Goal: Information Seeking & Learning: Learn about a topic

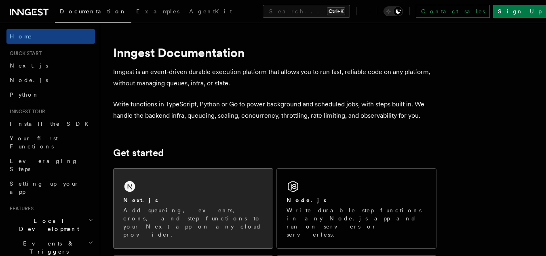
click at [174, 209] on p "Add queueing, events, crons, and step functions to your Next app on any cloud p…" at bounding box center [193, 222] width 140 height 32
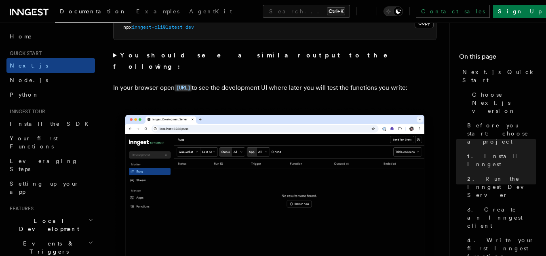
scroll to position [647, 0]
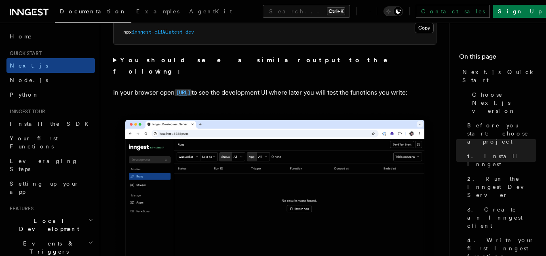
click at [192, 89] on code "http://localhost:8288" at bounding box center [183, 92] width 17 height 7
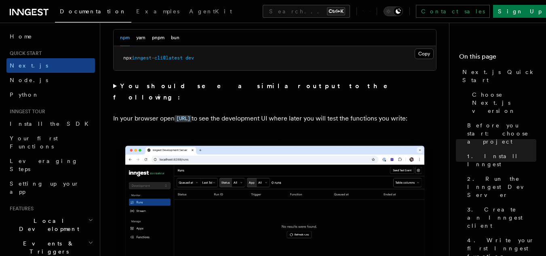
scroll to position [606, 0]
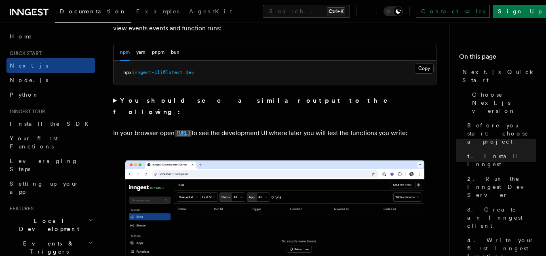
click at [192, 129] on link "http://localhost:8288" at bounding box center [183, 133] width 17 height 8
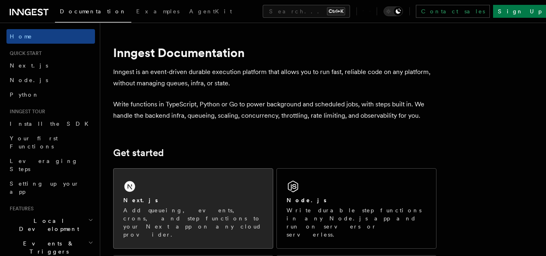
click at [222, 177] on div "Next.js Add queueing, events, crons, and step functions to your Next app on any…" at bounding box center [193, 209] width 159 height 80
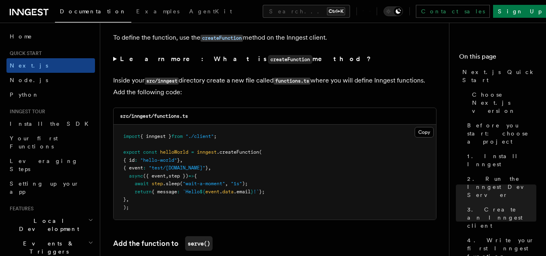
scroll to position [1414, 0]
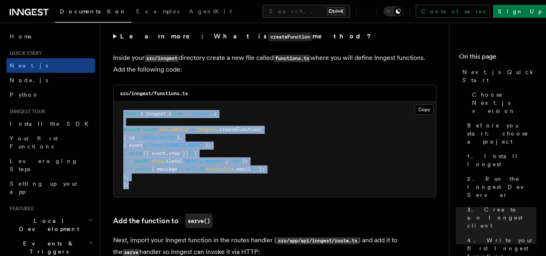
drag, startPoint x: 124, startPoint y: 112, endPoint x: 141, endPoint y: 183, distance: 73.0
click at [141, 183] on pre "import { inngest } from "./client" ; export const helloWorld = inngest .createF…" at bounding box center [275, 149] width 322 height 95
copy code "import { inngest } from "./client" ; export const helloWorld = inngest .createF…"
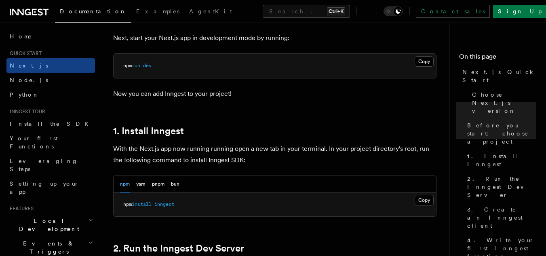
scroll to position [445, 0]
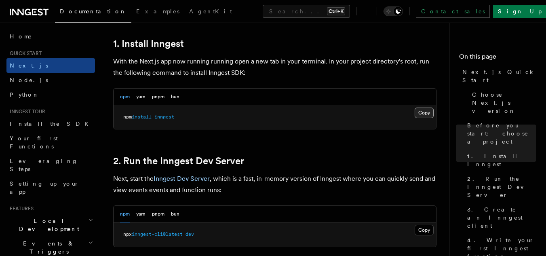
click at [430, 111] on button "Copy Copied" at bounding box center [424, 112] width 19 height 11
click at [35, 8] on icon at bounding box center [29, 12] width 39 height 10
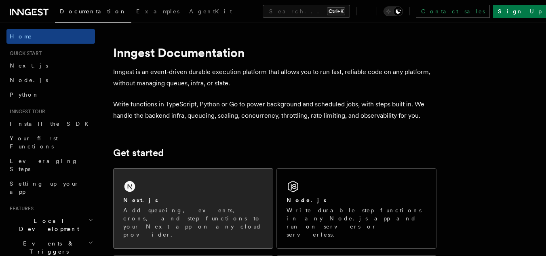
click at [169, 193] on div "Next.js Add queueing, events, crons, and step functions to your Next app on any…" at bounding box center [193, 209] width 159 height 80
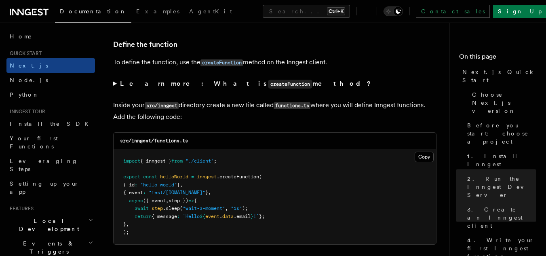
scroll to position [1374, 0]
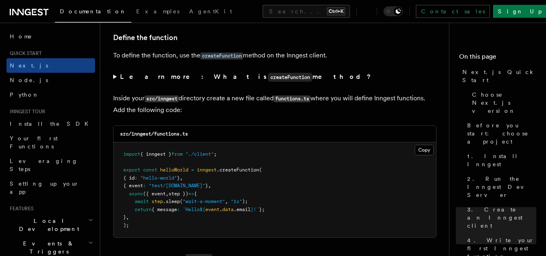
click at [32, 54] on span "Quick start" at bounding box center [23, 53] width 35 height 6
click at [34, 53] on span "Quick start" at bounding box center [23, 53] width 35 height 6
click at [27, 11] on icon at bounding box center [29, 12] width 39 height 10
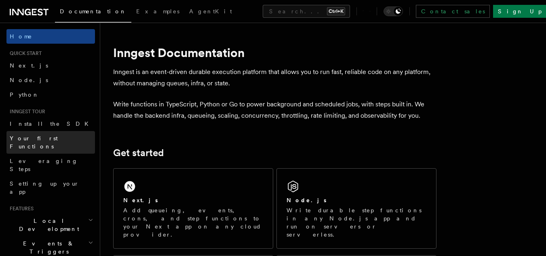
click at [56, 139] on span "Your first Functions" at bounding box center [34, 142] width 48 height 15
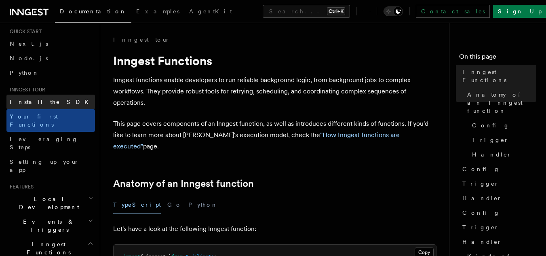
scroll to position [40, 0]
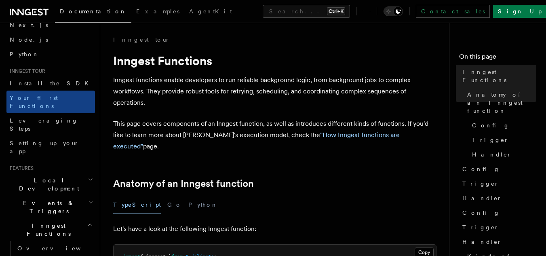
click at [49, 176] on span "Local Development" at bounding box center [47, 184] width 82 height 16
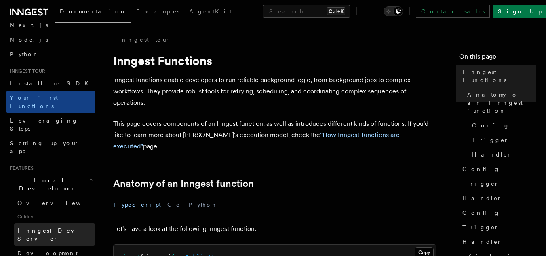
click at [48, 227] on span "Inngest Dev Server" at bounding box center [51, 234] width 69 height 15
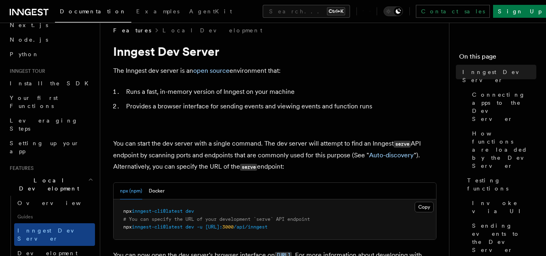
scroll to position [121, 0]
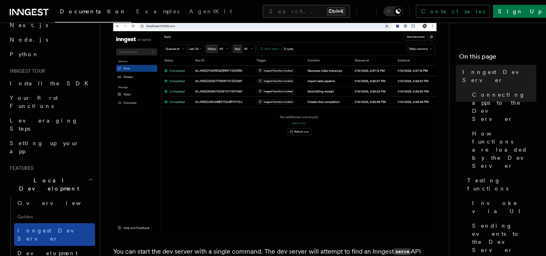
click at [63, 227] on span "Inngest Dev Server" at bounding box center [51, 234] width 69 height 15
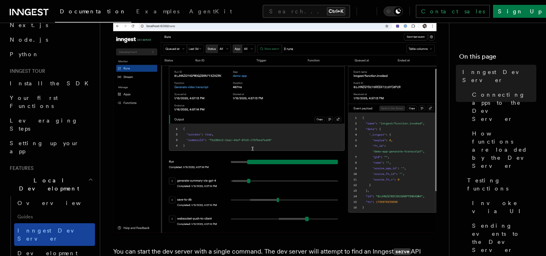
scroll to position [0, 0]
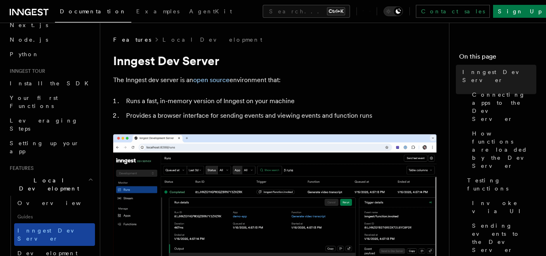
click at [63, 227] on span "Inngest Dev Server" at bounding box center [51, 234] width 69 height 15
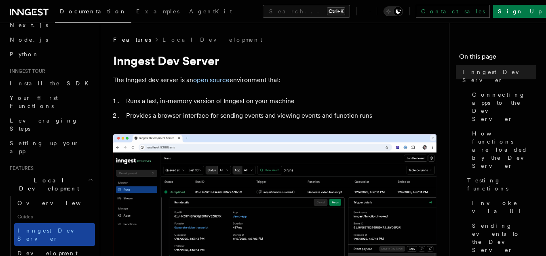
click at [63, 227] on span "Inngest Dev Server" at bounding box center [51, 234] width 69 height 15
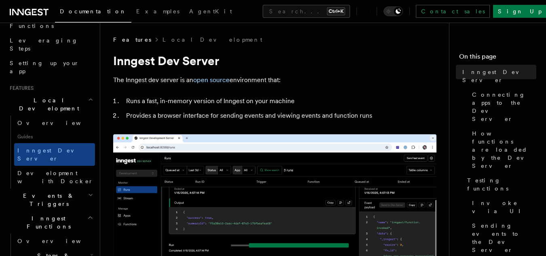
scroll to position [121, 0]
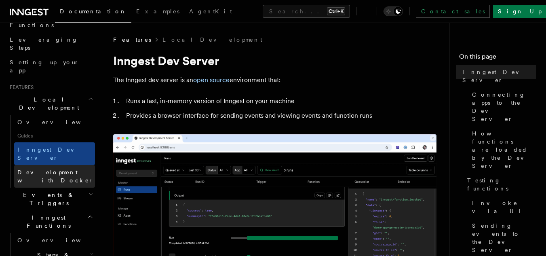
click at [48, 169] on span "Development with Docker" at bounding box center [55, 176] width 76 height 15
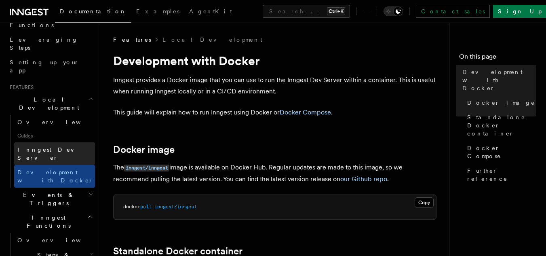
click at [46, 142] on link "Inngest Dev Server" at bounding box center [54, 153] width 81 height 23
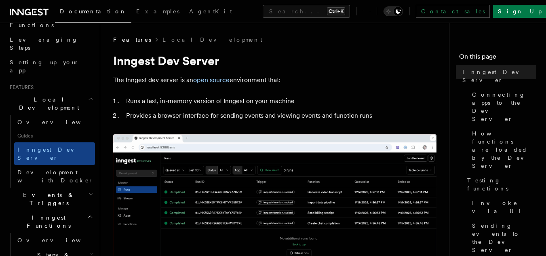
click at [46, 142] on link "Inngest Dev Server" at bounding box center [54, 153] width 81 height 23
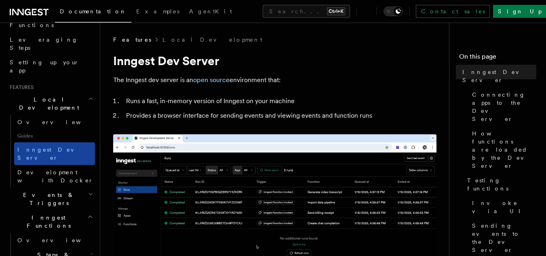
click at [46, 142] on link "Inngest Dev Server" at bounding box center [54, 153] width 81 height 23
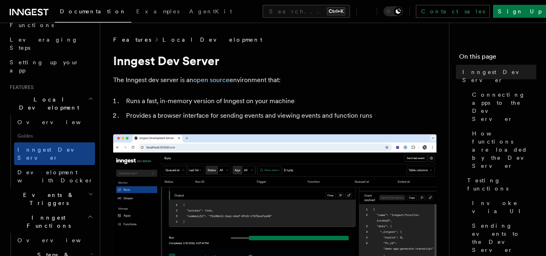
click at [171, 38] on link "Local Development" at bounding box center [212, 40] width 100 height 8
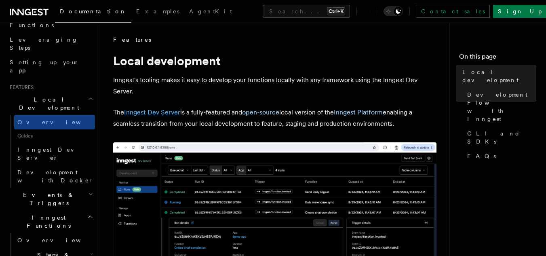
click at [164, 110] on link "Inngest Dev Server" at bounding box center [152, 112] width 56 height 8
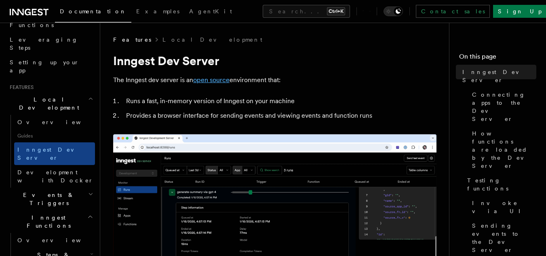
click at [209, 80] on link "open source" at bounding box center [211, 80] width 36 height 8
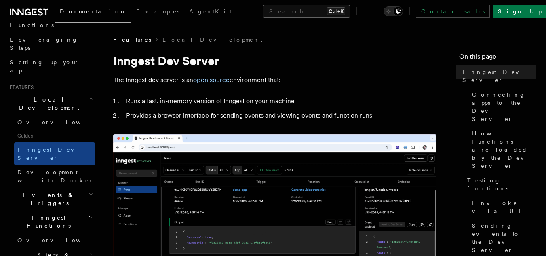
click at [263, 10] on button "Search... Ctrl+K" at bounding box center [306, 11] width 87 height 13
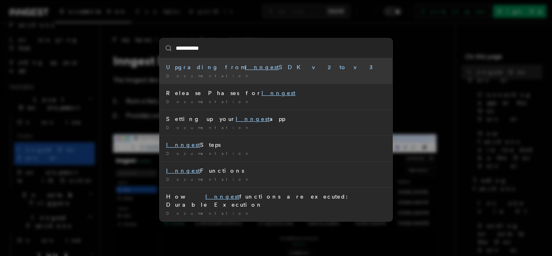
type input "**********"
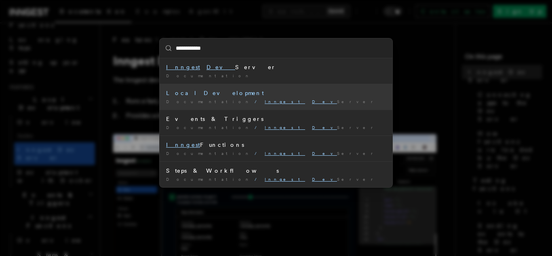
click at [265, 101] on mark "Inngest" at bounding box center [285, 101] width 40 height 5
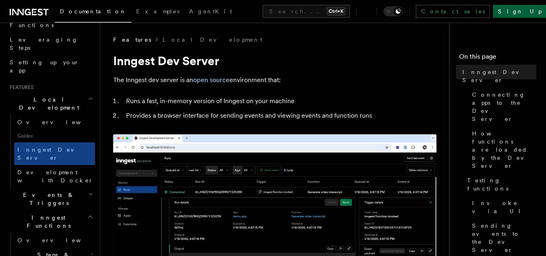
click at [528, 9] on link "Sign Up" at bounding box center [519, 11] width 53 height 13
